Goal: Communication & Community: Participate in discussion

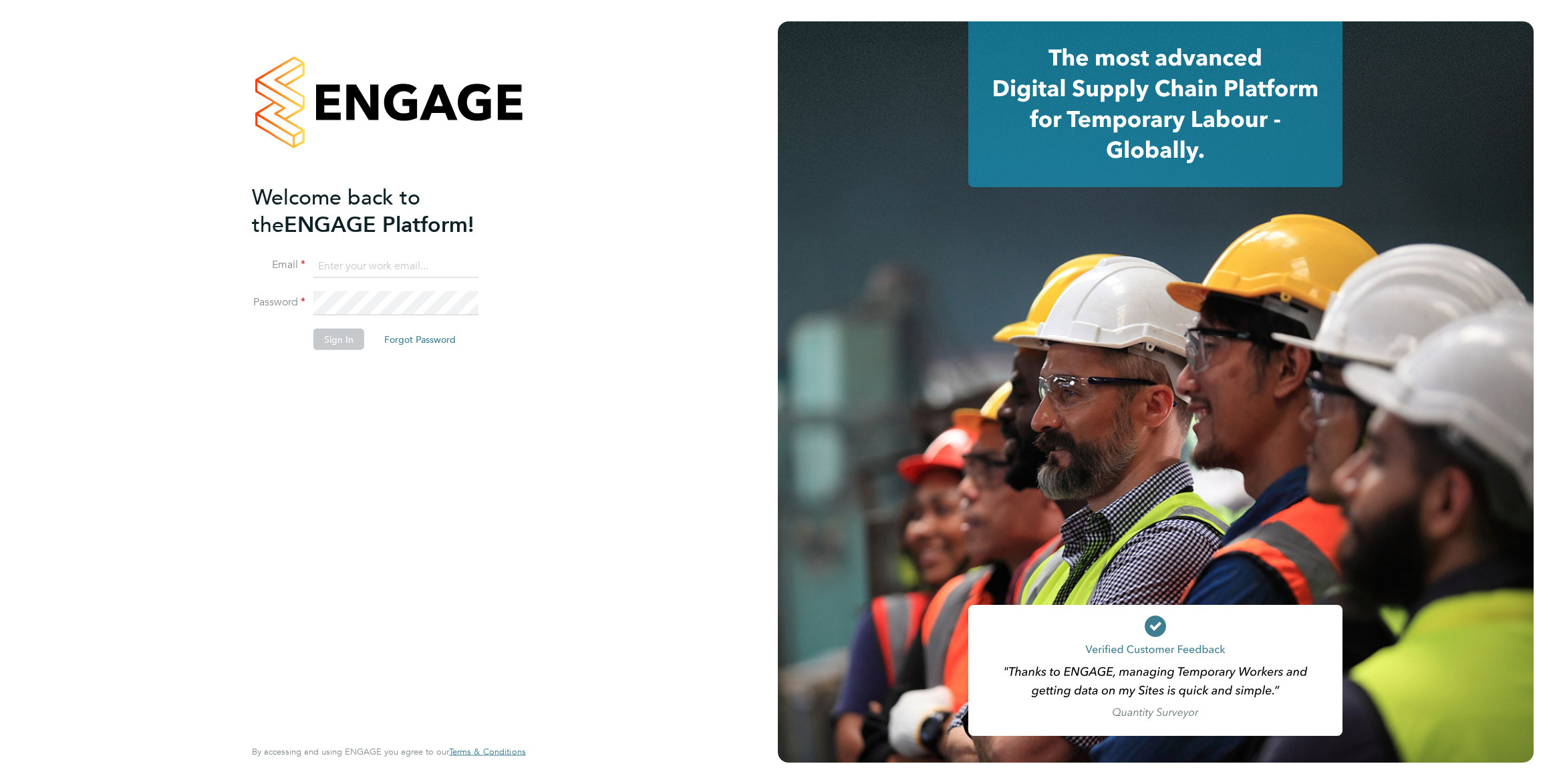
type input "[EMAIL_ADDRESS][PERSON_NAME][DOMAIN_NAME]"
click at [331, 335] on button "Sign In" at bounding box center [338, 338] width 50 height 21
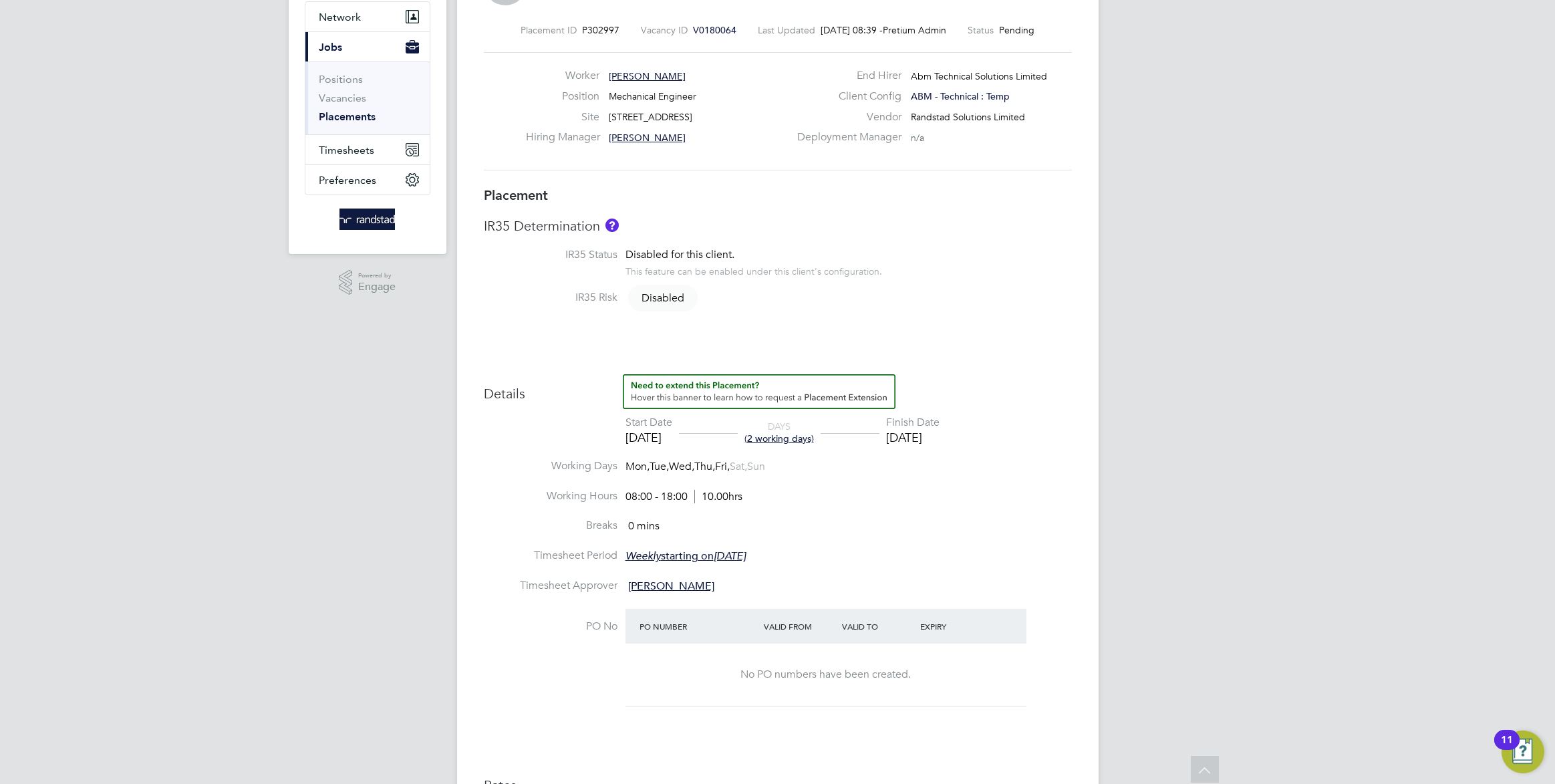
scroll to position [801, 0]
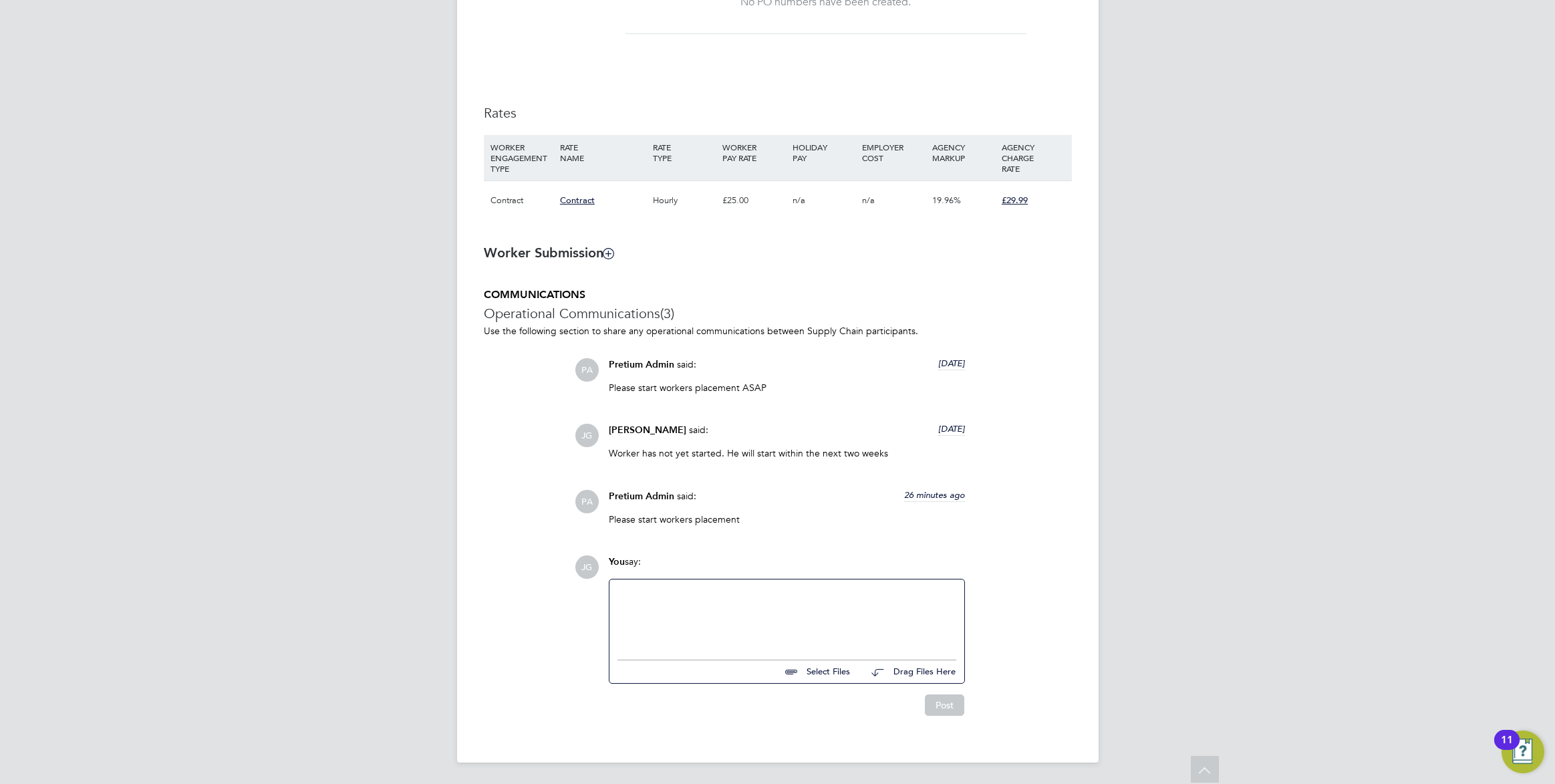
click at [695, 588] on div at bounding box center [786, 616] width 338 height 58
click at [952, 705] on button "Post" at bounding box center [944, 705] width 39 height 21
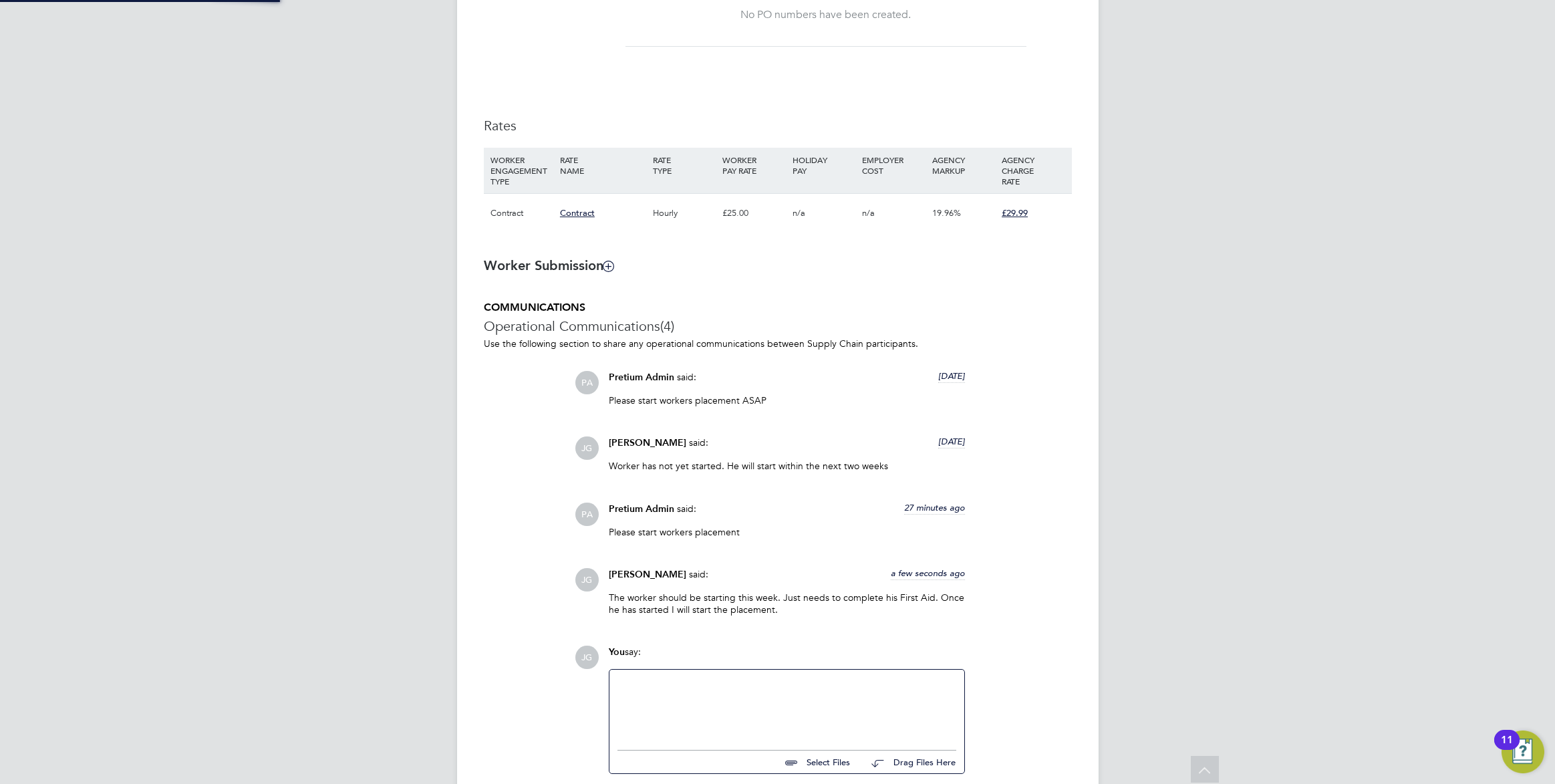
scroll to position [360, 0]
